Goal: Task Accomplishment & Management: Manage account settings

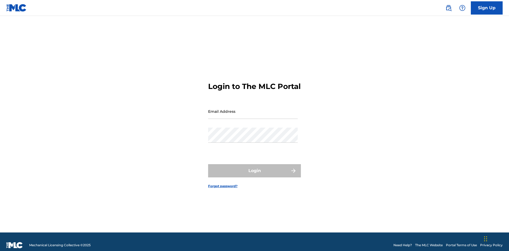
scroll to position [7, 0]
click at [253, 109] on input "Email Address" at bounding box center [253, 111] width 90 height 15
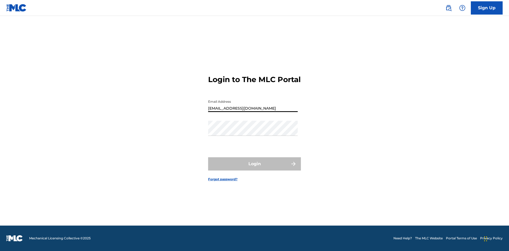
type input "[EMAIL_ADDRESS][DOMAIN_NAME]"
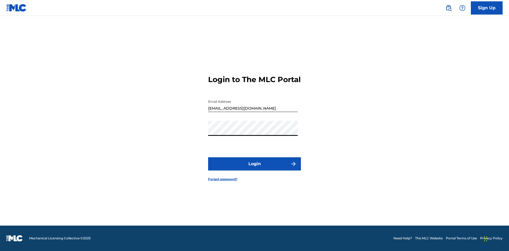
click at [255, 169] on button "Login" at bounding box center [254, 163] width 93 height 13
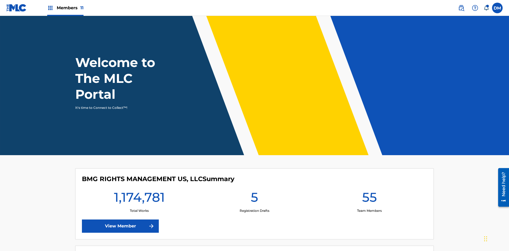
click at [65, 8] on span "Members 11" at bounding box center [70, 8] width 27 height 6
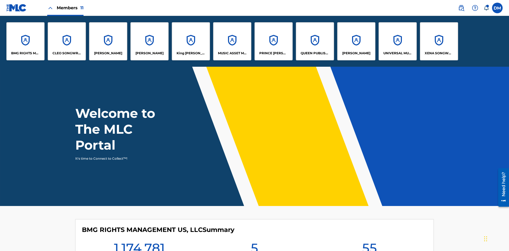
click at [315, 53] on p "QUEEN PUBLISHA" at bounding box center [315, 53] width 29 height 5
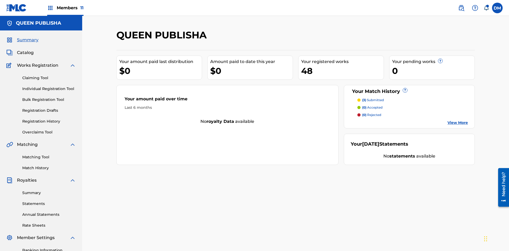
click at [25, 50] on span "Catalog" at bounding box center [25, 53] width 17 height 6
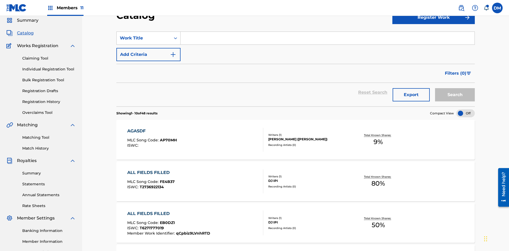
click at [327, 38] on input "Search Form" at bounding box center [328, 38] width 294 height 13
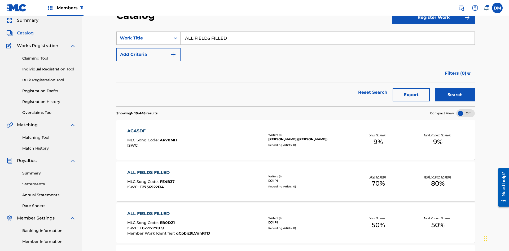
type input "ALL FIELDS FILLED"
click at [455, 88] on button "Search" at bounding box center [455, 94] width 40 height 13
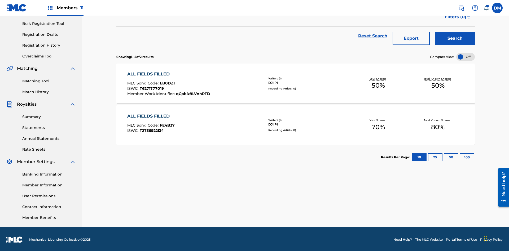
click at [167, 82] on span "EB0DZ1" at bounding box center [167, 83] width 15 height 5
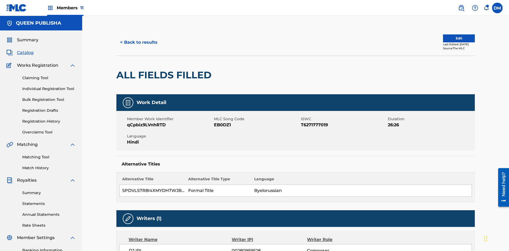
scroll to position [3, 0]
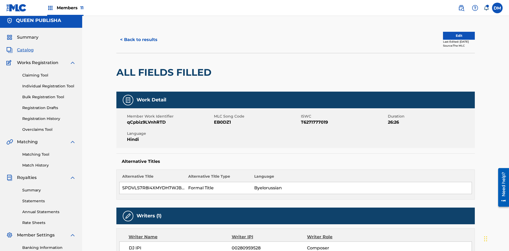
click at [453, 36] on button "Edit" at bounding box center [459, 36] width 32 height 8
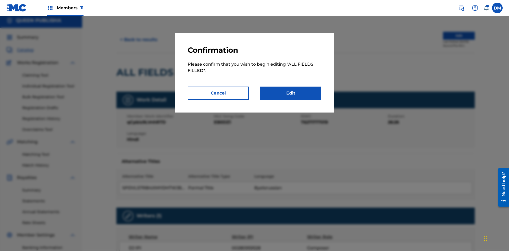
click at [291, 93] on link "Edit" at bounding box center [290, 93] width 61 height 13
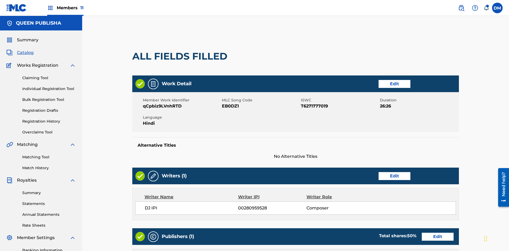
click at [379, 80] on link "Edit" at bounding box center [395, 84] width 32 height 8
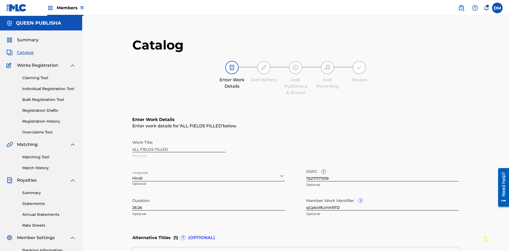
scroll to position [125, 132]
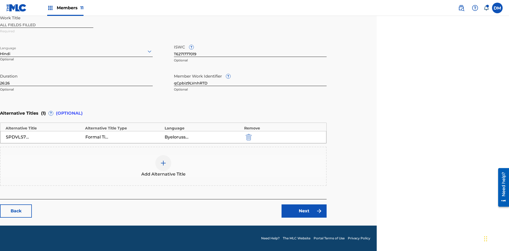
click at [76, 78] on input "26:26" at bounding box center [76, 78] width 153 height 15
type input "30:30"
click at [150, 51] on icon at bounding box center [149, 51] width 6 height 6
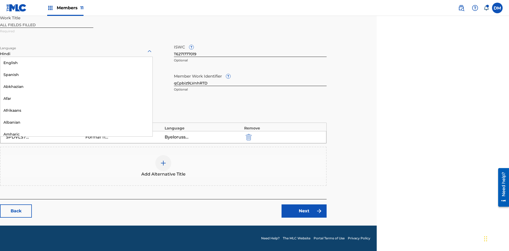
scroll to position [509, 0]
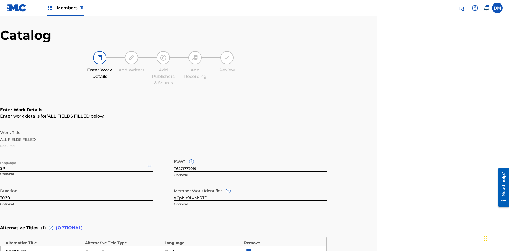
click at [250, 186] on input "qCpbiz9LVnhRTD" at bounding box center [250, 193] width 153 height 15
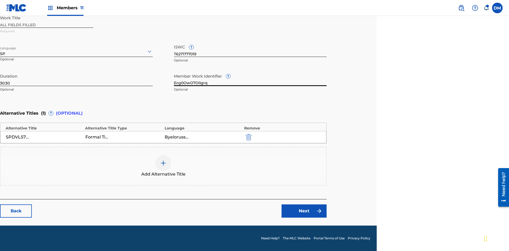
type input "Ecg0OwO7OlIgrq"
click at [250, 49] on input "T6271777019" at bounding box center [250, 49] width 153 height 15
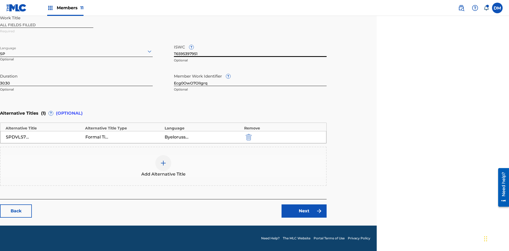
type input "T6595397951"
click at [248, 137] on img "submit" at bounding box center [249, 137] width 6 height 6
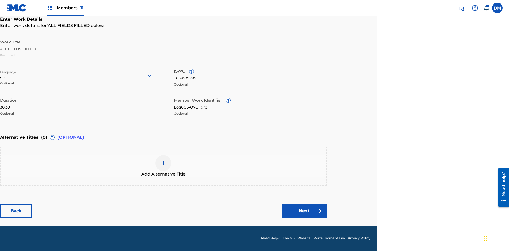
click at [163, 166] on img at bounding box center [163, 163] width 6 height 6
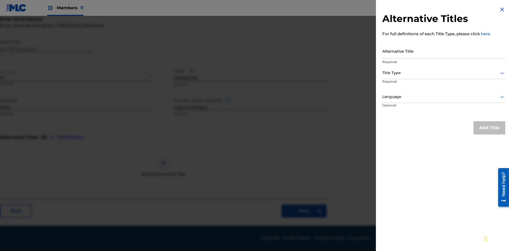
click at [444, 51] on input "Alternative Title" at bounding box center [443, 50] width 123 height 15
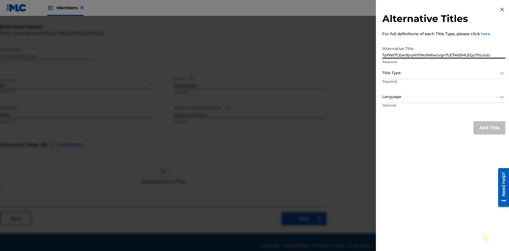
type input "TpfWs7CEav9jnjAtl10KdIK6wLvgv7LE7le55MLEQu7itLoulz"
click at [444, 73] on div at bounding box center [443, 73] width 123 height 7
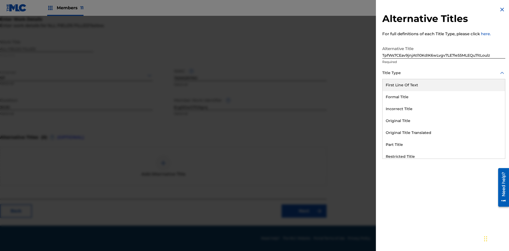
click at [444, 175] on div "Original Title With National Characters" at bounding box center [444, 181] width 122 height 12
click at [444, 97] on div at bounding box center [443, 97] width 123 height 7
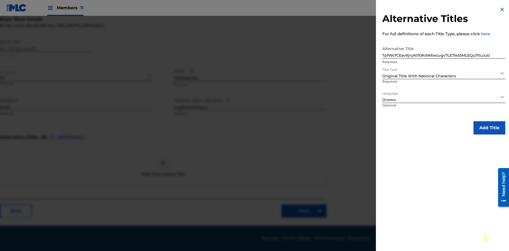
click at [489, 128] on button "Add Title" at bounding box center [490, 127] width 32 height 13
click at [304, 211] on link "Next" at bounding box center [304, 211] width 45 height 13
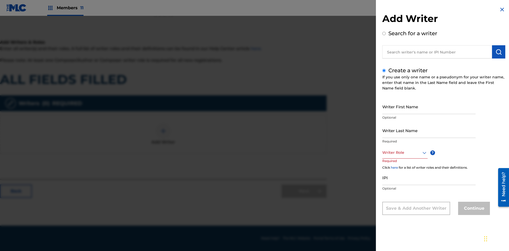
click at [429, 107] on input "Writer First Name" at bounding box center [428, 106] width 93 height 15
click at [429, 130] on input "Writer Last Name" at bounding box center [428, 130] width 93 height 15
click at [405, 153] on div at bounding box center [404, 153] width 45 height 7
click at [429, 178] on input "IPI" at bounding box center [428, 177] width 93 height 15
click at [473, 209] on button "Continue" at bounding box center [474, 208] width 32 height 13
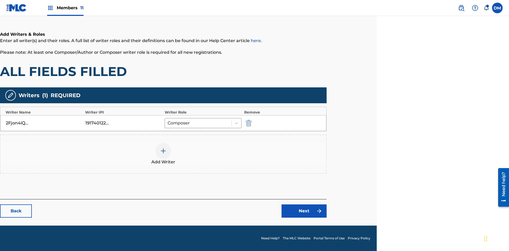
click at [163, 154] on div at bounding box center [163, 151] width 16 height 16
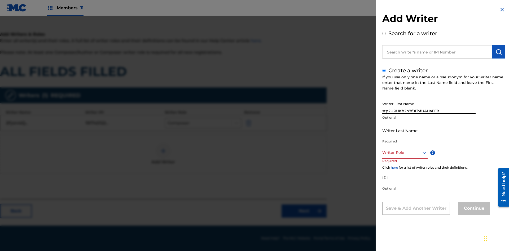
type input "stp2URUKb2b7f0EbfUAHaFFlt"
click at [429, 130] on input "Writer Last Name" at bounding box center [428, 130] width 93 height 15
type input "AjBqtQBGrh9F33vM1axoVLjOi"
click at [405, 153] on div at bounding box center [404, 153] width 45 height 7
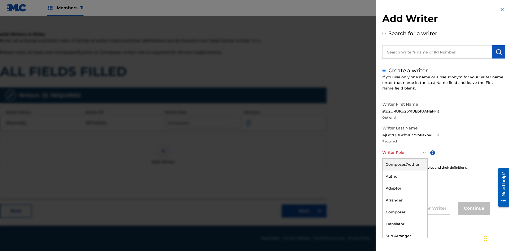
scroll to position [85, 132]
click at [405, 236] on div "Sub Arranger" at bounding box center [405, 236] width 45 height 12
click at [429, 178] on input "IPI" at bounding box center [428, 177] width 93 height 15
click at [473, 209] on button "Continue" at bounding box center [474, 208] width 32 height 13
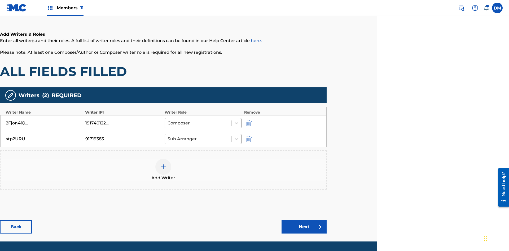
click at [304, 221] on link "Next" at bounding box center [304, 227] width 45 height 13
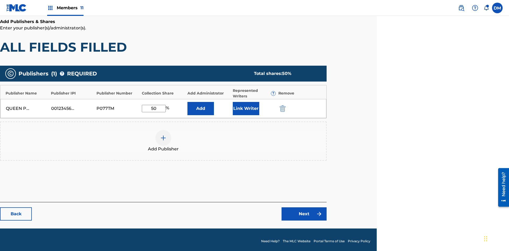
click at [282, 106] on img "submit" at bounding box center [283, 109] width 6 height 6
click at [163, 135] on img at bounding box center [163, 138] width 6 height 6
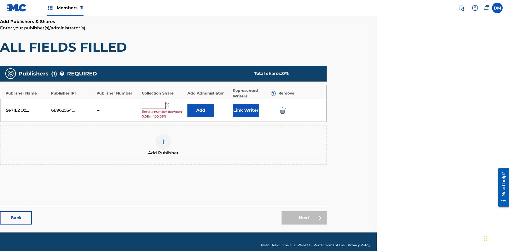
scroll to position [77, 132]
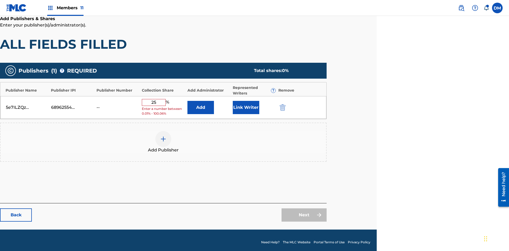
type input "25"
click at [246, 106] on button "Link Writer" at bounding box center [246, 107] width 27 height 13
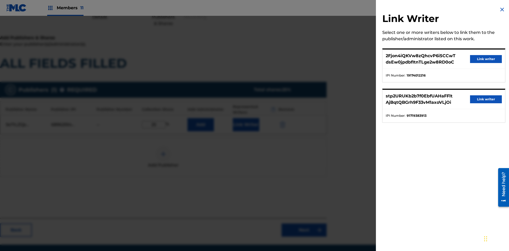
click at [486, 59] on button "Link writer" at bounding box center [486, 59] width 32 height 8
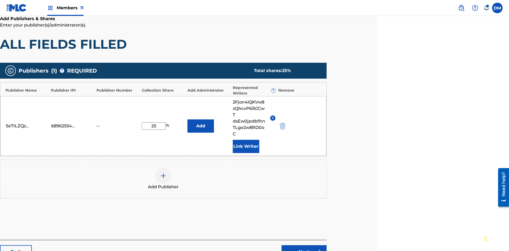
click at [246, 140] on button "Link Writer" at bounding box center [246, 146] width 27 height 13
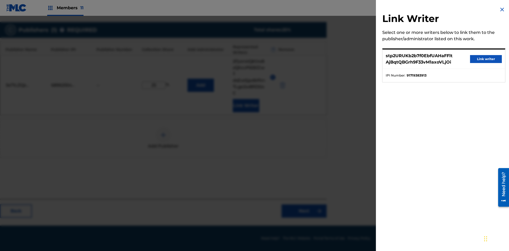
click at [486, 59] on button "Link writer" at bounding box center [486, 59] width 32 height 8
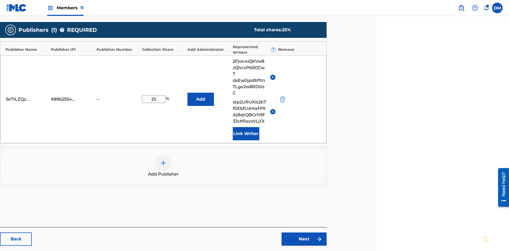
click at [246, 127] on button "Link Writer" at bounding box center [246, 133] width 27 height 13
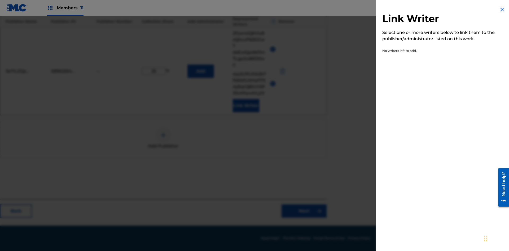
click at [502, 10] on img at bounding box center [502, 9] width 6 height 6
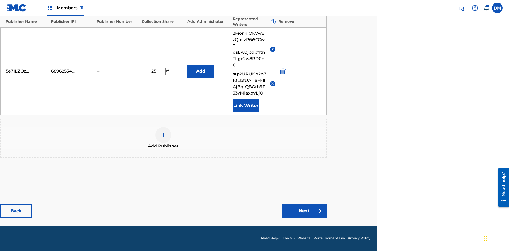
scroll to position [132, 132]
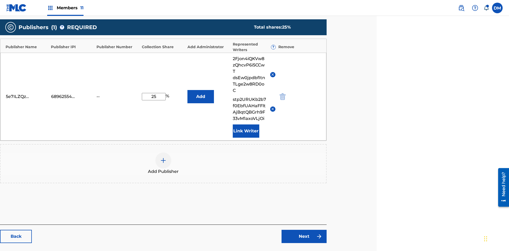
click at [200, 90] on button "Add" at bounding box center [200, 96] width 27 height 13
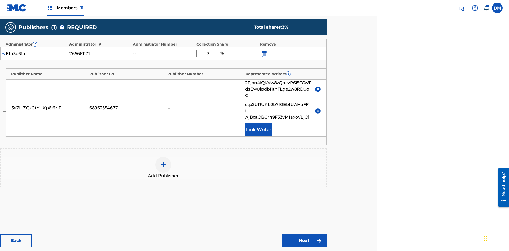
click at [304, 234] on link "Next" at bounding box center [304, 240] width 45 height 13
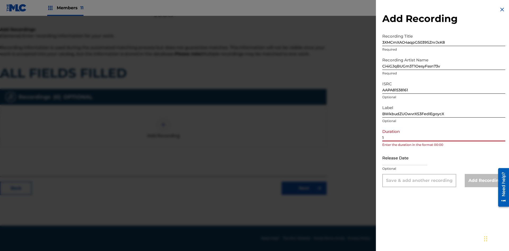
click at [444, 134] on input "1" at bounding box center [443, 133] width 123 height 15
click at [409, 158] on input "text" at bounding box center [404, 157] width 45 height 15
click at [485, 181] on input "Add Recording" at bounding box center [485, 180] width 41 height 13
click at [304, 195] on link "Next" at bounding box center [304, 188] width 45 height 13
